Goal: Task Accomplishment & Management: Manage account settings

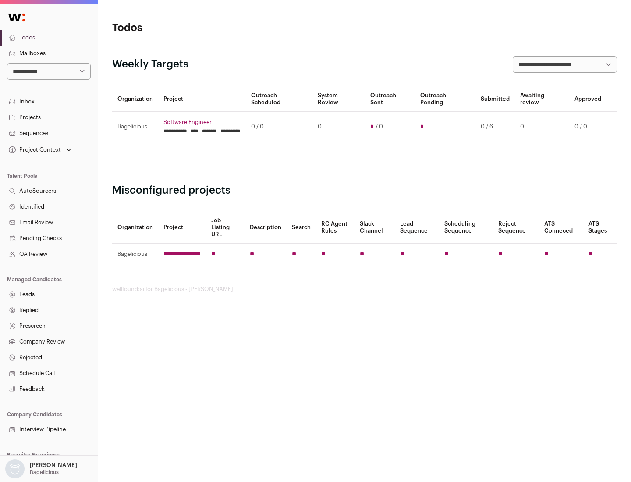
click at [49, 117] on link "Projects" at bounding box center [49, 117] width 98 height 16
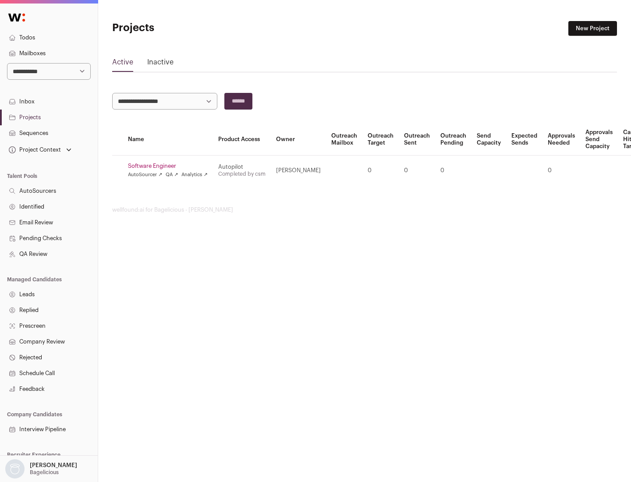
click at [170, 166] on link "Software Engineer" at bounding box center [168, 165] width 80 height 7
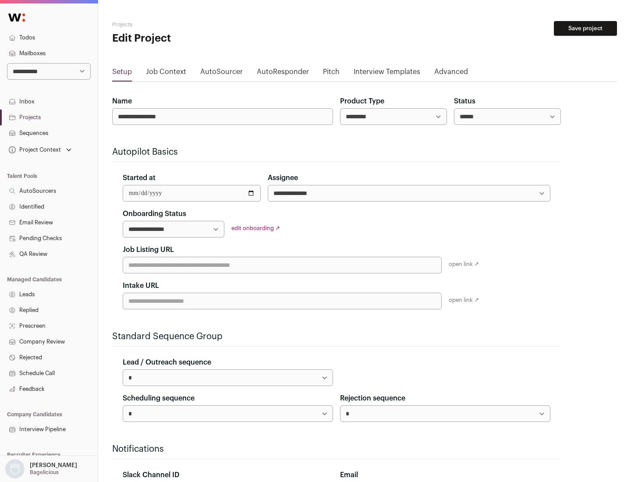
click at [585, 28] on button "Save project" at bounding box center [585, 28] width 63 height 15
